Goal: Communication & Community: Participate in discussion

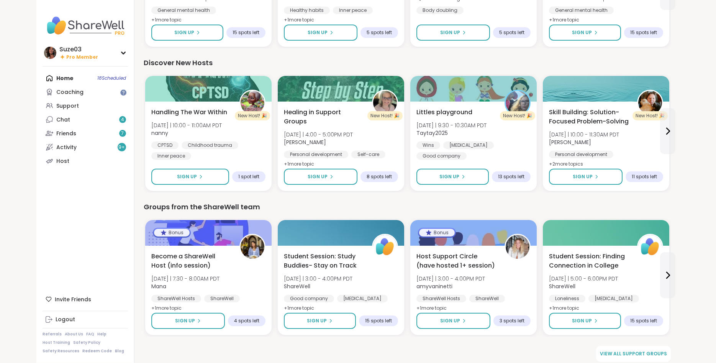
scroll to position [886, 0]
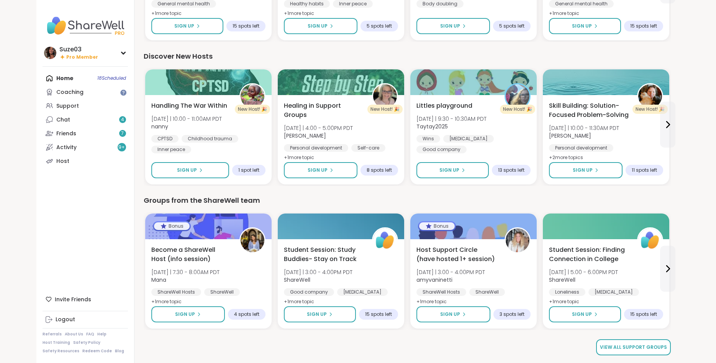
click at [649, 348] on span "View all support groups" at bounding box center [633, 347] width 67 height 7
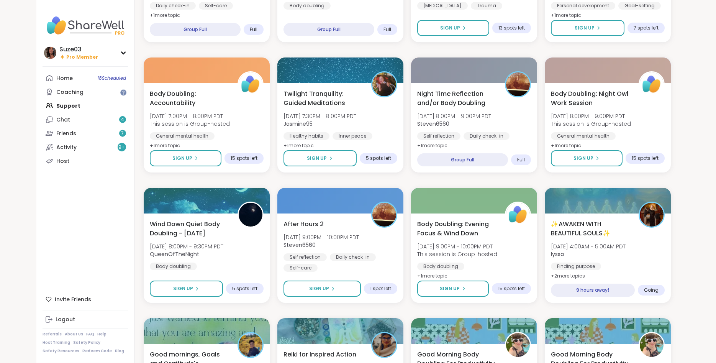
scroll to position [319, 0]
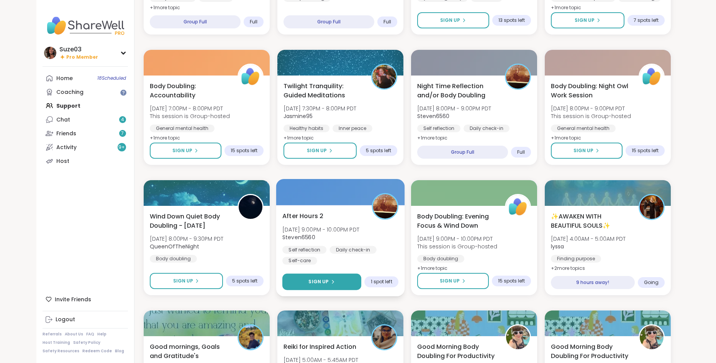
click at [341, 283] on button "Sign Up" at bounding box center [321, 281] width 79 height 16
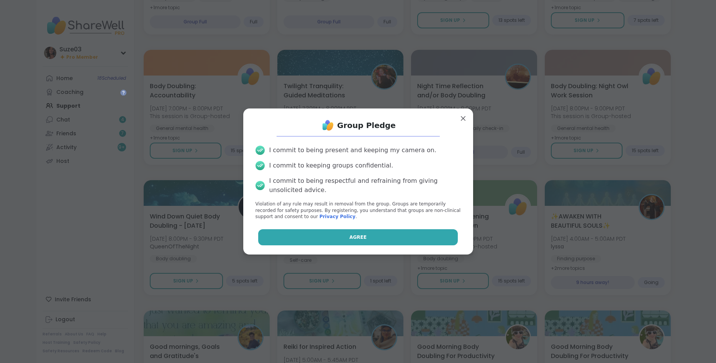
click at [364, 237] on span "Agree" at bounding box center [357, 237] width 17 height 7
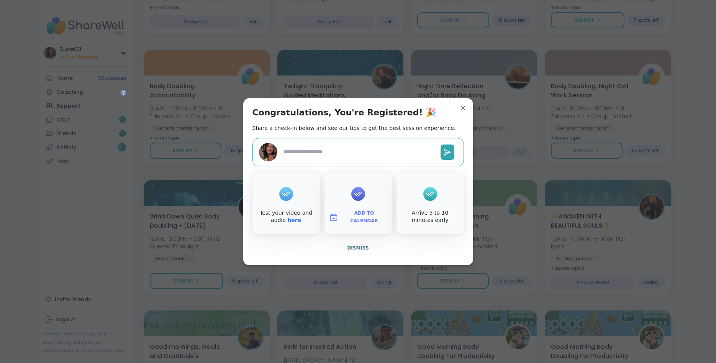
type textarea "*"
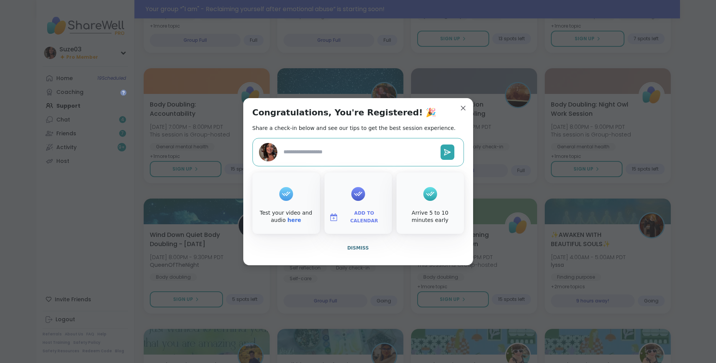
scroll to position [337, 0]
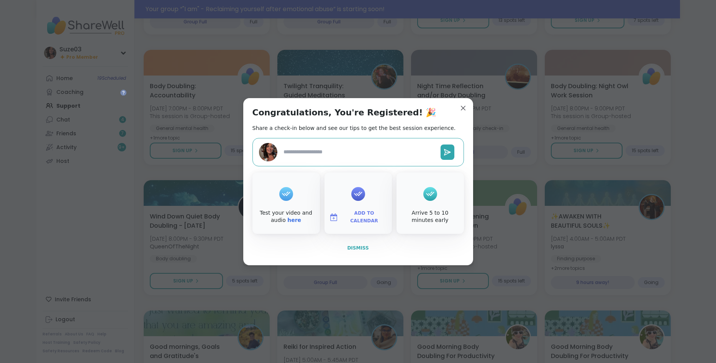
click at [362, 245] on span "Dismiss" at bounding box center [357, 247] width 21 height 5
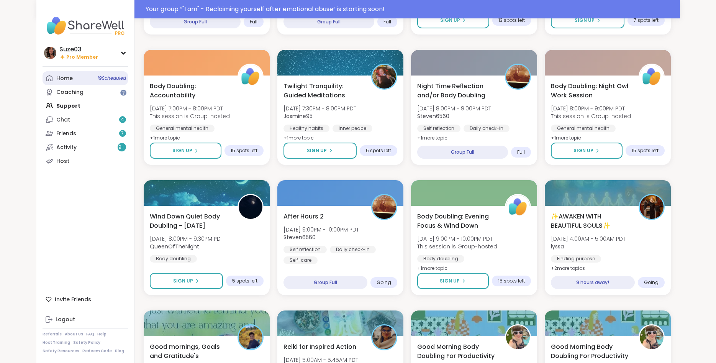
click at [87, 77] on link "Home 19 Scheduled" at bounding box center [85, 78] width 85 height 14
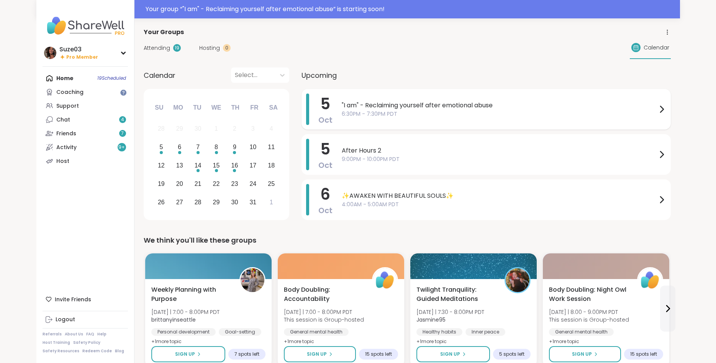
click at [555, 104] on span ""I am" - Reclaiming yourself after emotional abuse" at bounding box center [499, 105] width 315 height 9
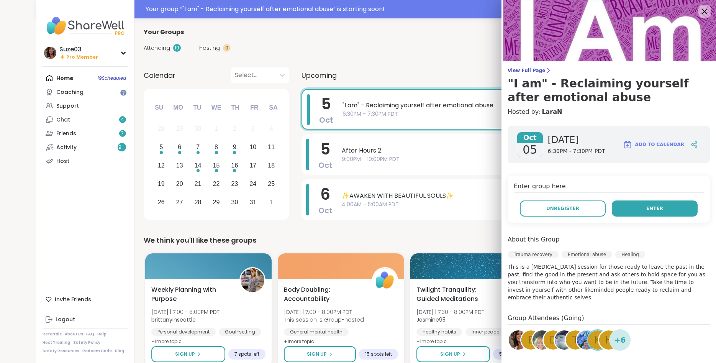
click at [640, 208] on button "Enter" at bounding box center [655, 208] width 86 height 16
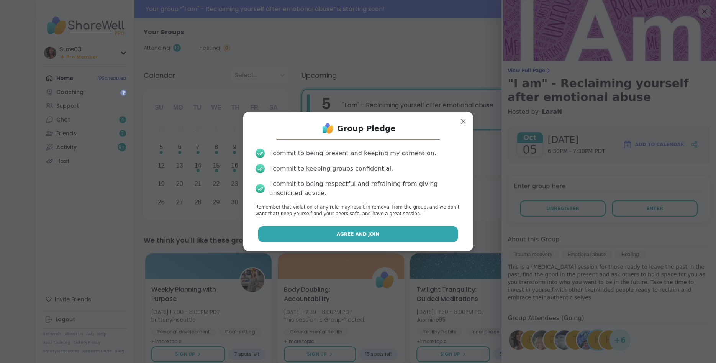
click at [427, 233] on button "Agree and Join" at bounding box center [358, 234] width 200 height 16
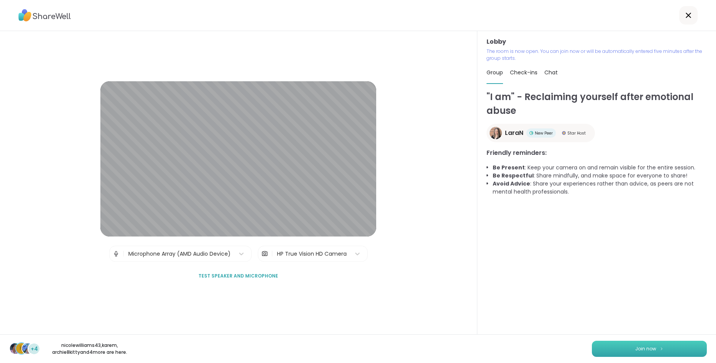
click at [640, 350] on span "Join now" at bounding box center [645, 348] width 21 height 7
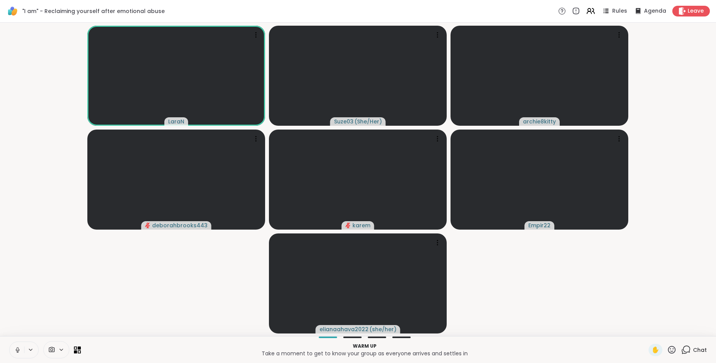
click at [20, 348] on icon at bounding box center [17, 349] width 7 height 7
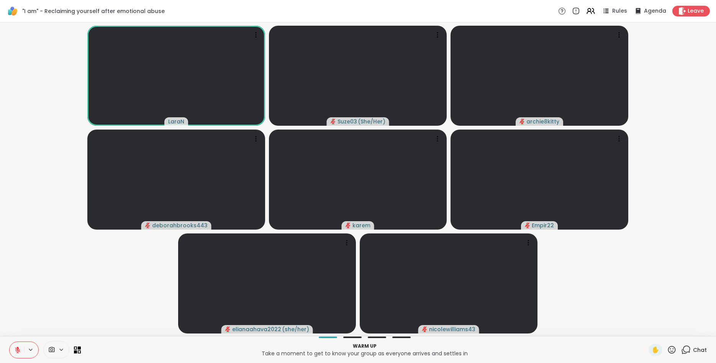
click at [16, 351] on icon at bounding box center [17, 349] width 7 height 7
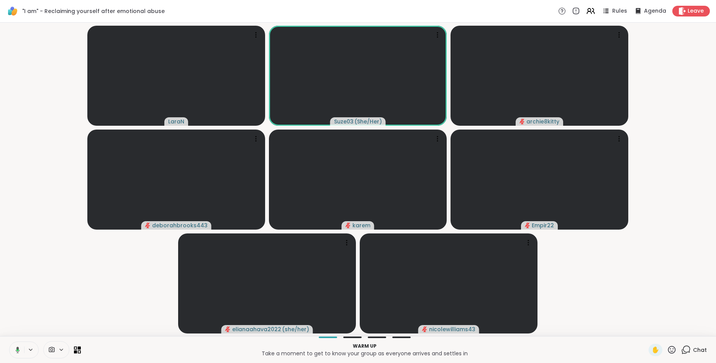
click at [16, 351] on icon at bounding box center [16, 349] width 7 height 7
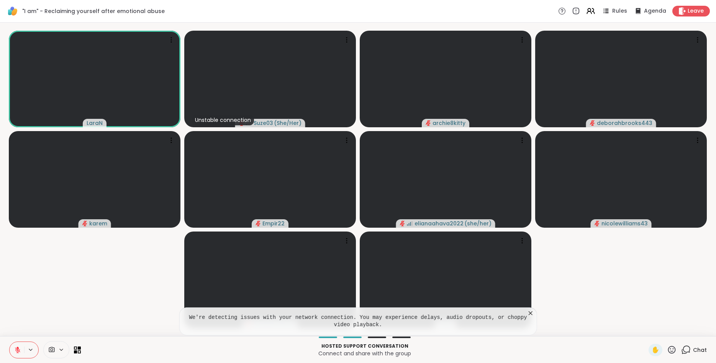
click at [675, 347] on icon at bounding box center [672, 350] width 8 height 8
click at [665, 327] on span "👍" at bounding box center [666, 329] width 8 height 9
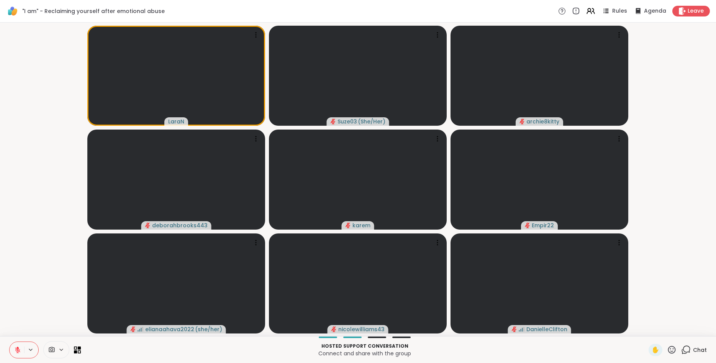
click at [674, 348] on icon at bounding box center [672, 350] width 10 height 10
click at [667, 332] on span "👍" at bounding box center [666, 329] width 8 height 9
click at [673, 346] on icon at bounding box center [672, 350] width 8 height 8
click at [648, 329] on span "❤️" at bounding box center [649, 329] width 8 height 9
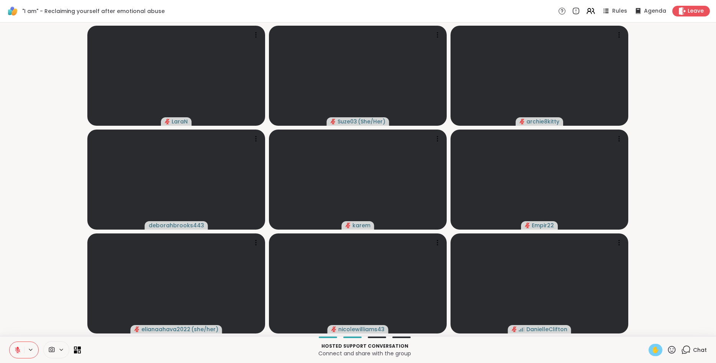
click at [653, 349] on span "✋" at bounding box center [656, 349] width 8 height 9
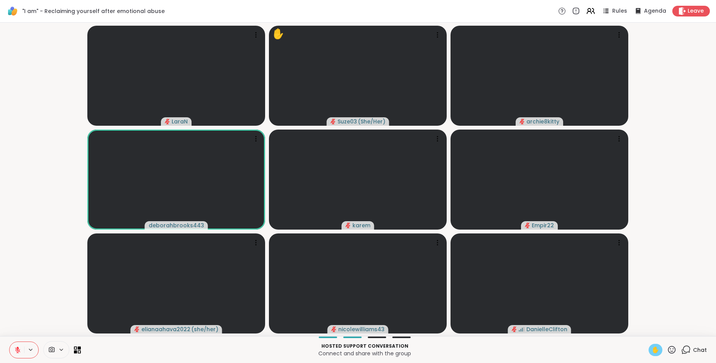
click at [653, 352] on span "✋" at bounding box center [656, 349] width 8 height 9
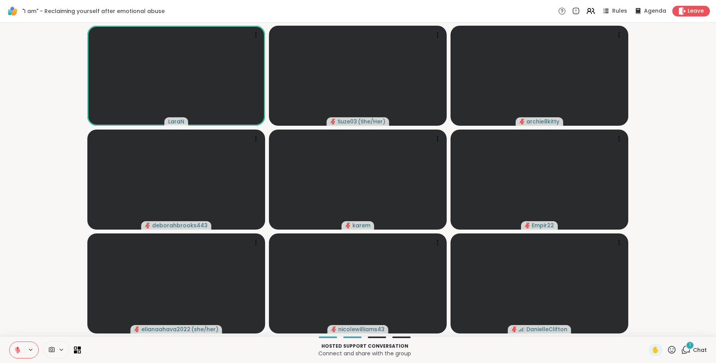
click at [17, 349] on icon at bounding box center [17, 349] width 7 height 7
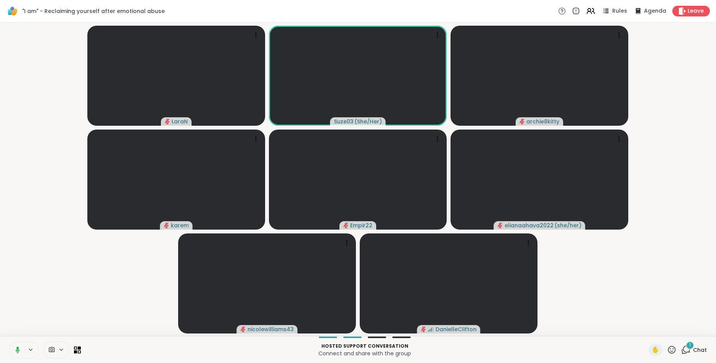
click at [16, 350] on rect at bounding box center [17, 348] width 2 height 3
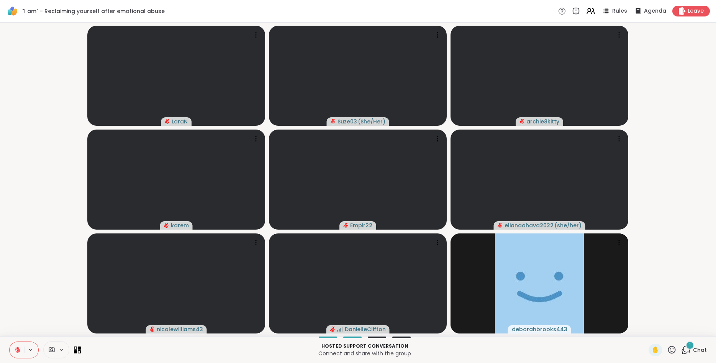
click at [674, 349] on icon at bounding box center [672, 350] width 10 height 10
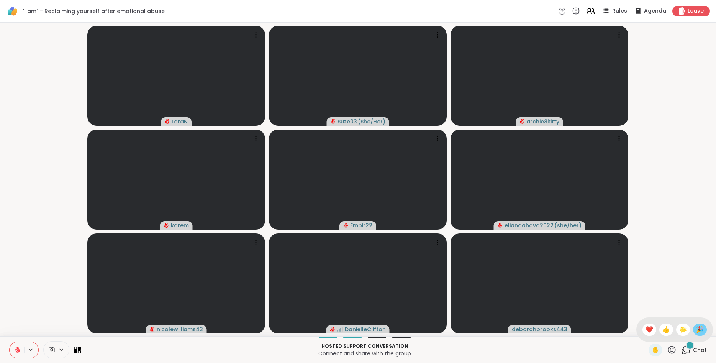
click at [699, 328] on span "🎉" at bounding box center [700, 329] width 8 height 9
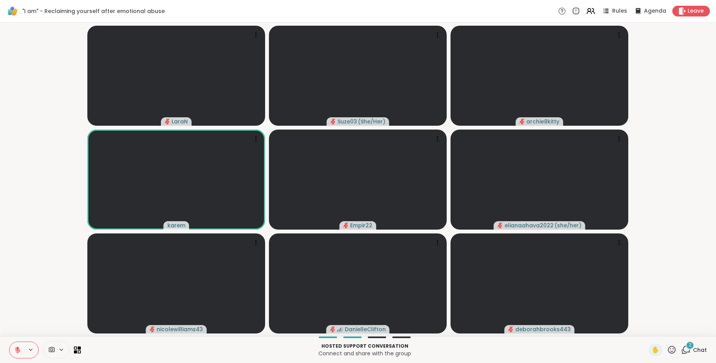
click at [673, 350] on icon at bounding box center [672, 350] width 10 height 10
click at [684, 328] on span "🌟" at bounding box center [683, 329] width 8 height 9
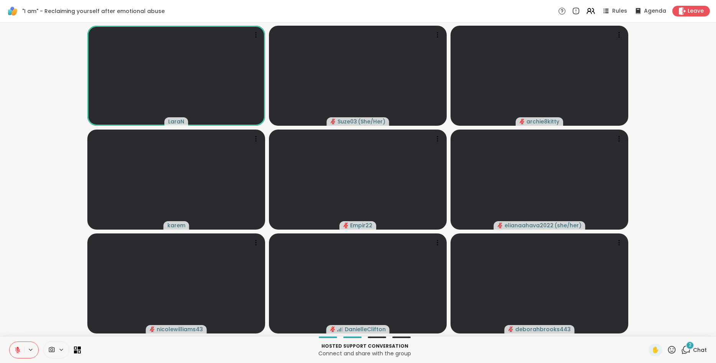
click at [671, 348] on icon at bounding box center [672, 350] width 8 height 8
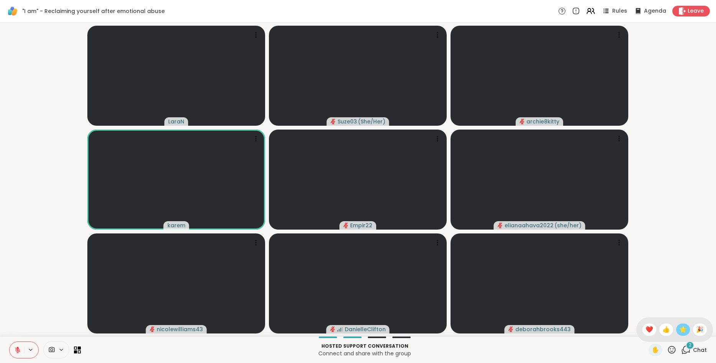
click at [683, 331] on span "🌟" at bounding box center [683, 329] width 8 height 9
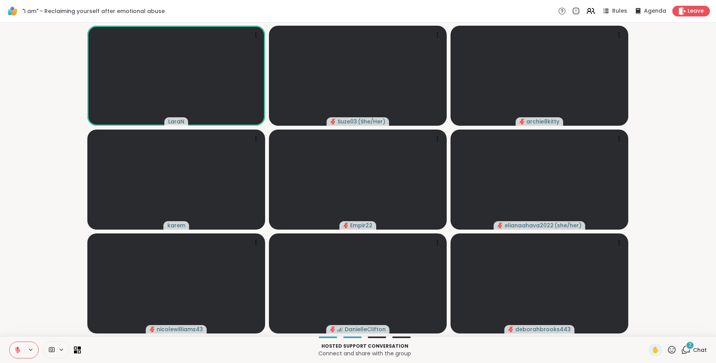
click at [673, 349] on icon at bounding box center [672, 350] width 8 height 8
click at [685, 329] on span "🌟" at bounding box center [683, 329] width 8 height 9
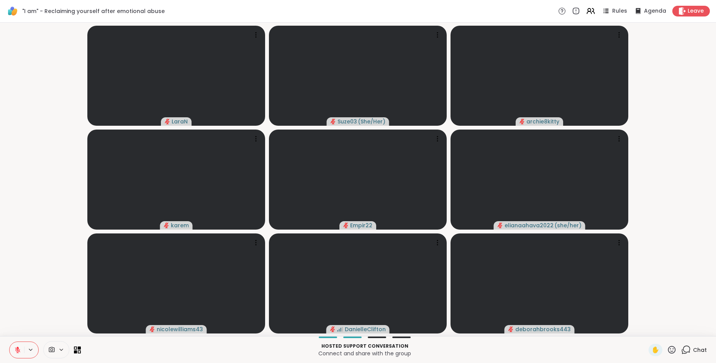
click at [20, 349] on icon at bounding box center [17, 349] width 7 height 7
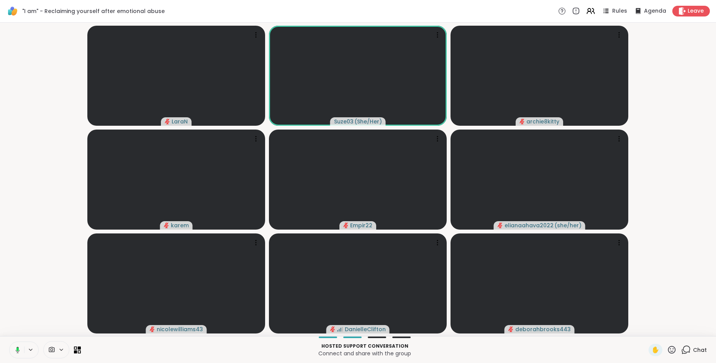
click at [20, 349] on button at bounding box center [16, 350] width 16 height 16
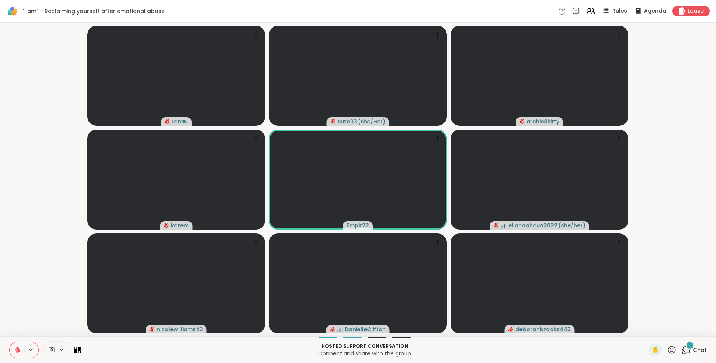
click at [685, 349] on icon at bounding box center [686, 350] width 10 height 10
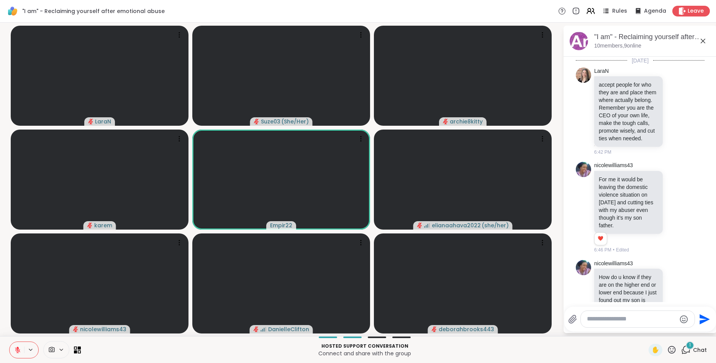
scroll to position [138, 0]
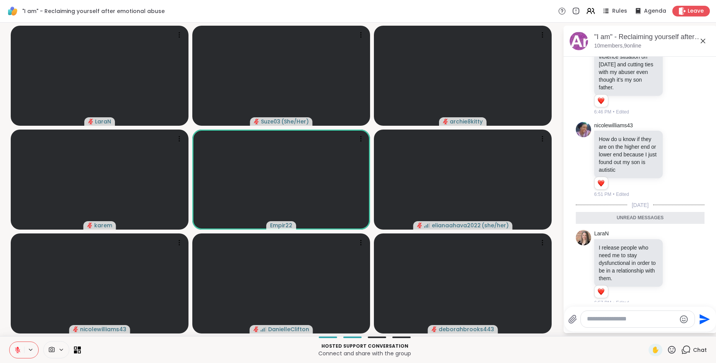
click at [619, 320] on textarea "Type your message" at bounding box center [631, 319] width 89 height 8
type textarea "*"
type textarea "**********"
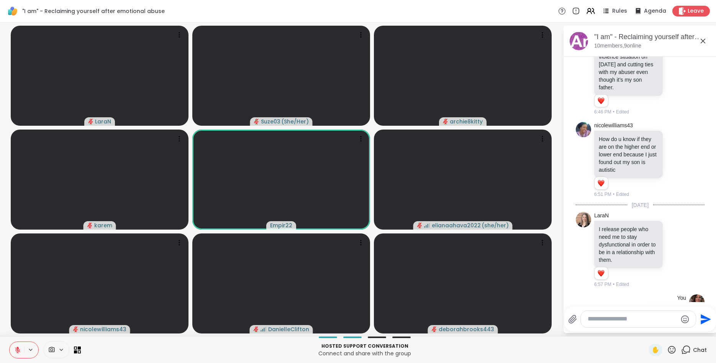
scroll to position [160, 0]
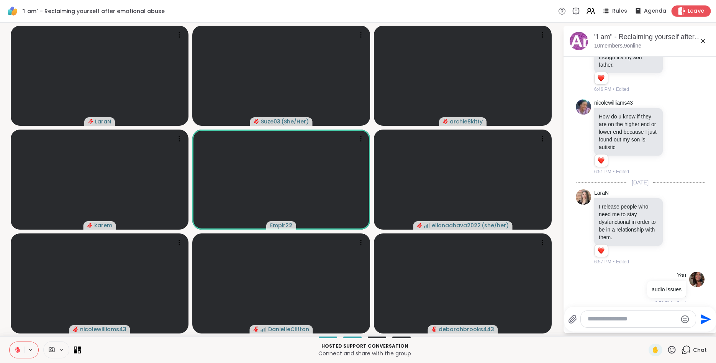
click at [689, 11] on span "Leave" at bounding box center [696, 11] width 17 height 8
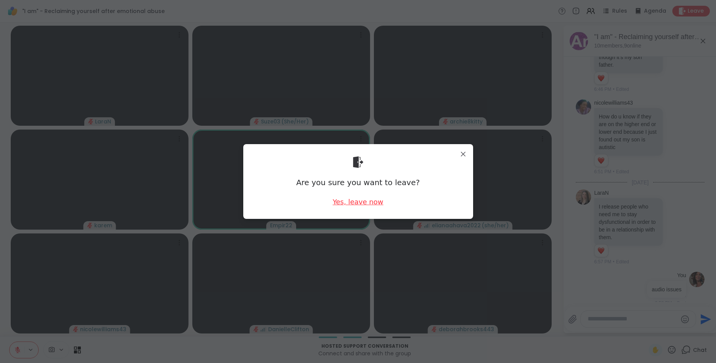
click at [375, 198] on div "Yes, leave now" at bounding box center [357, 202] width 51 height 10
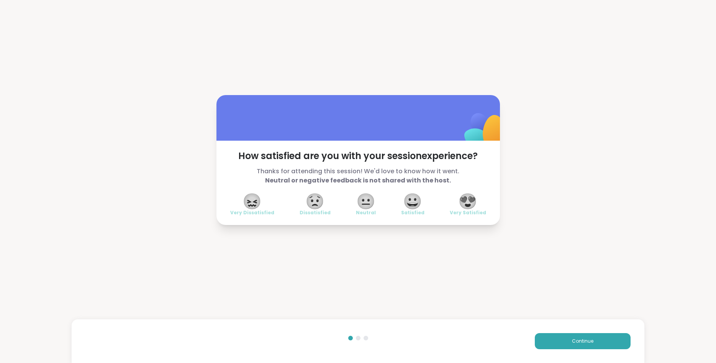
click at [468, 200] on span "😍" at bounding box center [467, 201] width 19 height 14
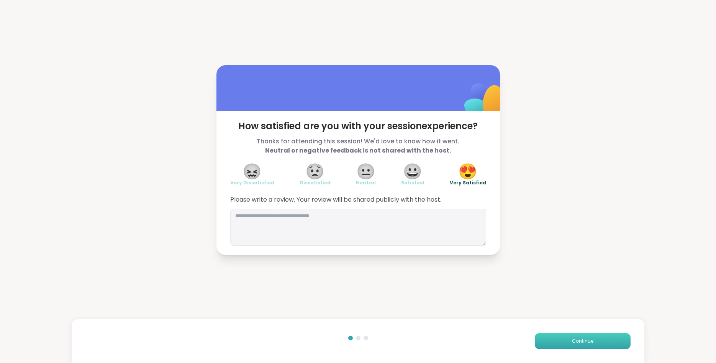
click at [599, 345] on button "Continue" at bounding box center [583, 341] width 96 height 16
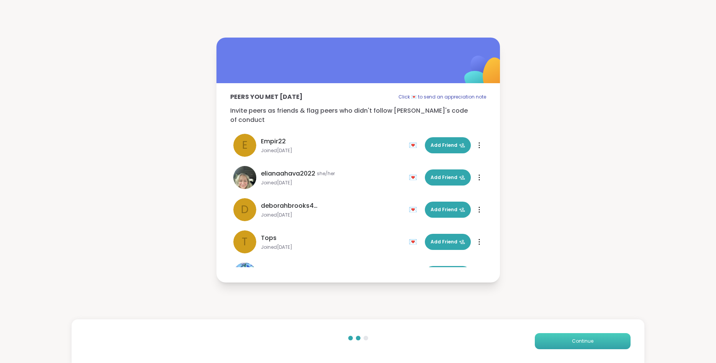
click at [599, 345] on button "Continue" at bounding box center [583, 341] width 96 height 16
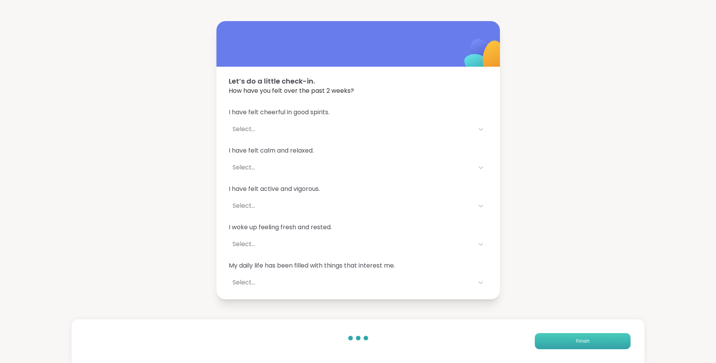
click at [599, 345] on button "Finish" at bounding box center [583, 341] width 96 height 16
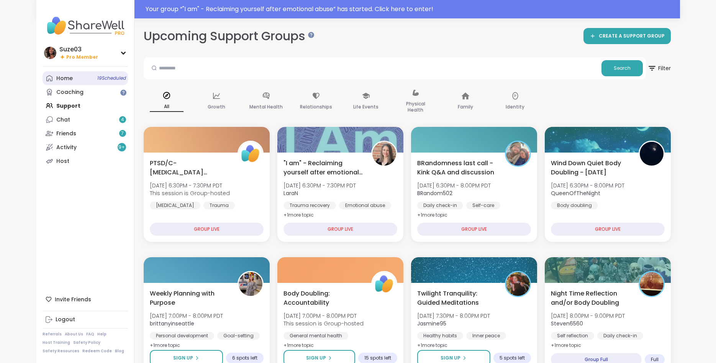
click at [97, 79] on span "19 Scheduled" at bounding box center [111, 78] width 29 height 6
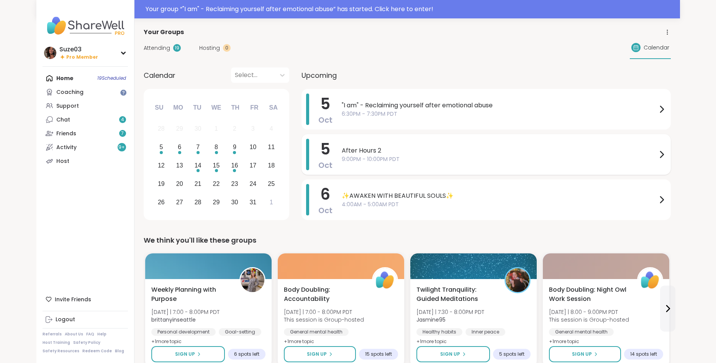
click at [658, 157] on icon at bounding box center [661, 154] width 9 height 9
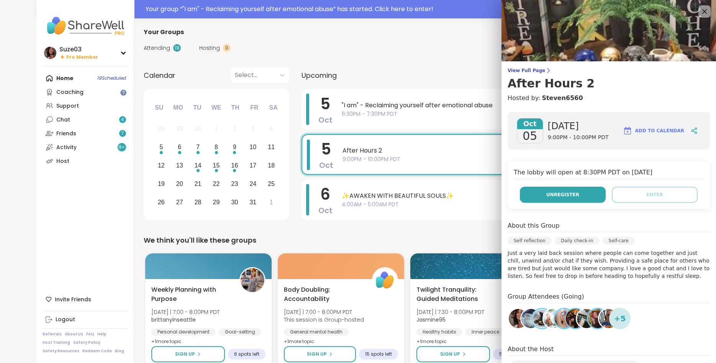
click at [580, 195] on button "Unregister" at bounding box center [563, 195] width 86 height 16
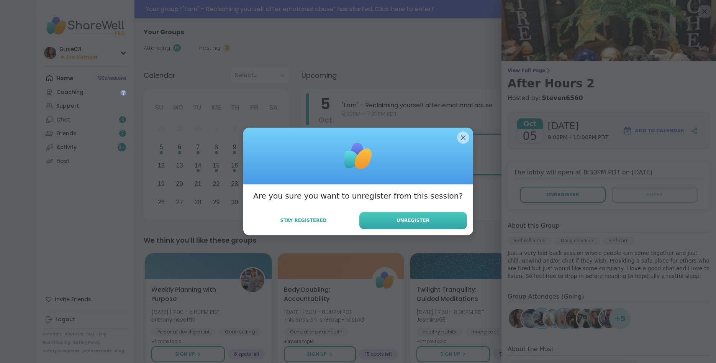
click at [419, 220] on span "Unregister" at bounding box center [412, 220] width 33 height 7
